Goal: Navigation & Orientation: Understand site structure

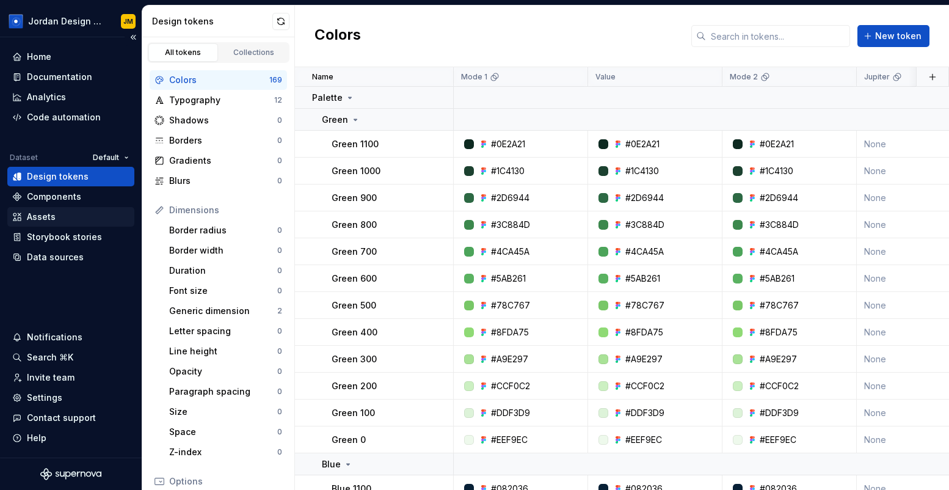
click at [75, 217] on div "Assets" at bounding box center [70, 217] width 117 height 12
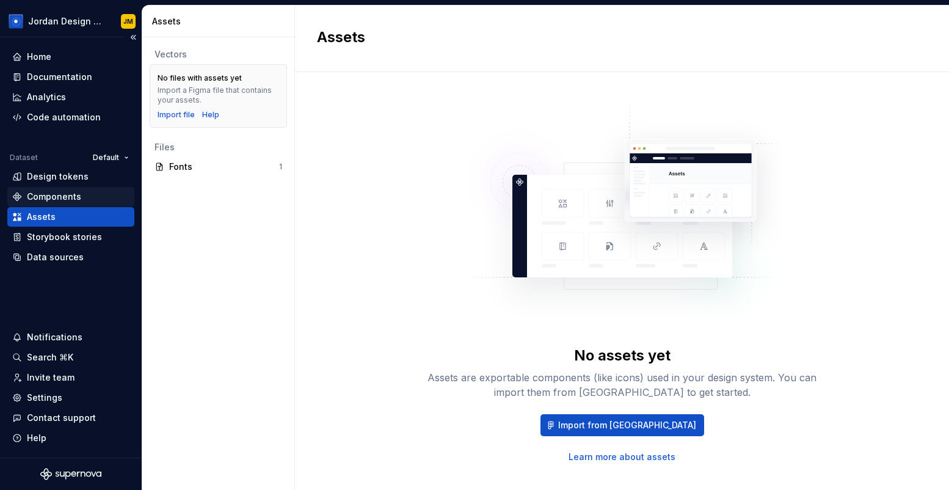
click at [87, 199] on div "Components" at bounding box center [70, 196] width 117 height 12
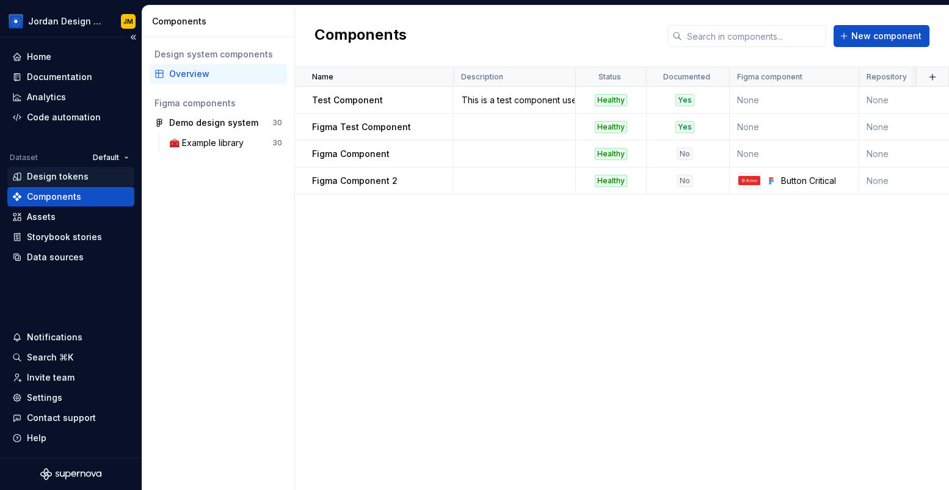
click at [90, 175] on div "Design tokens" at bounding box center [70, 176] width 117 height 12
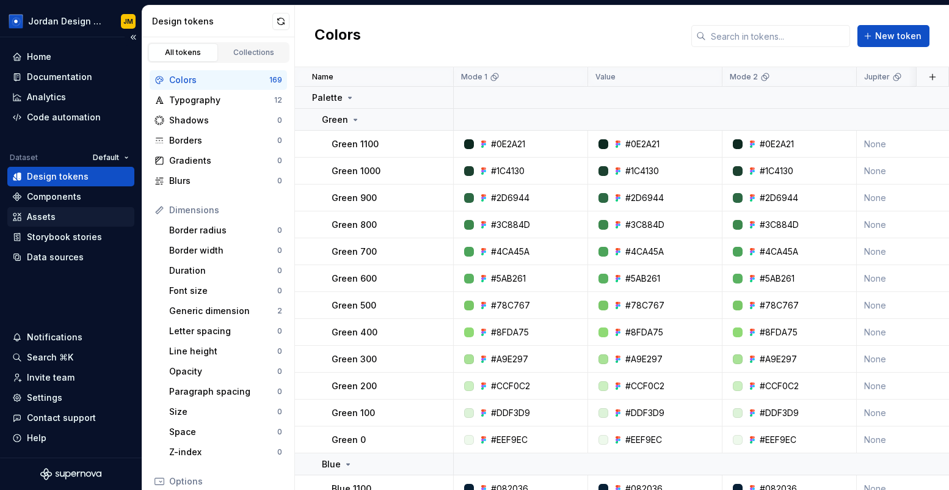
click at [61, 217] on div "Assets" at bounding box center [70, 217] width 117 height 12
